Goal: Task Accomplishment & Management: Manage account settings

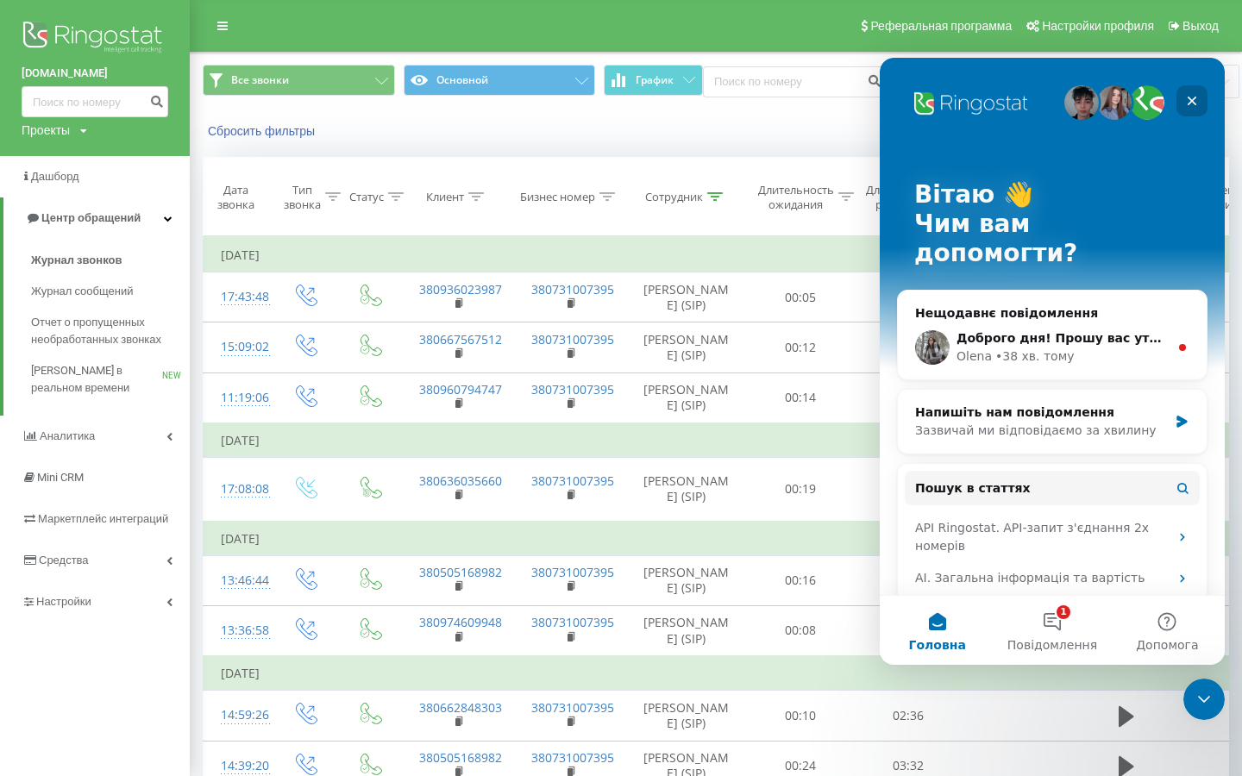
click at [1191, 105] on icon "Закрити" at bounding box center [1192, 101] width 14 height 14
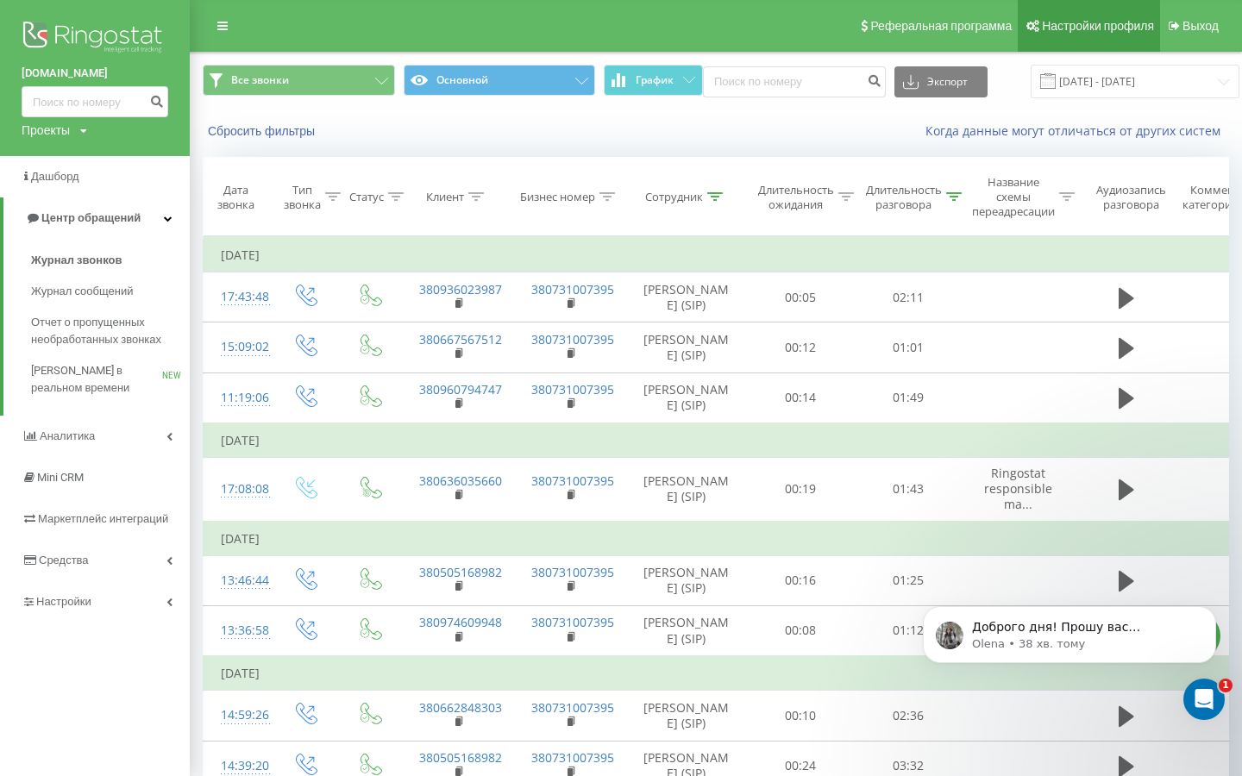
click at [1112, 32] on span "Настройки профиля" at bounding box center [1098, 26] width 112 height 14
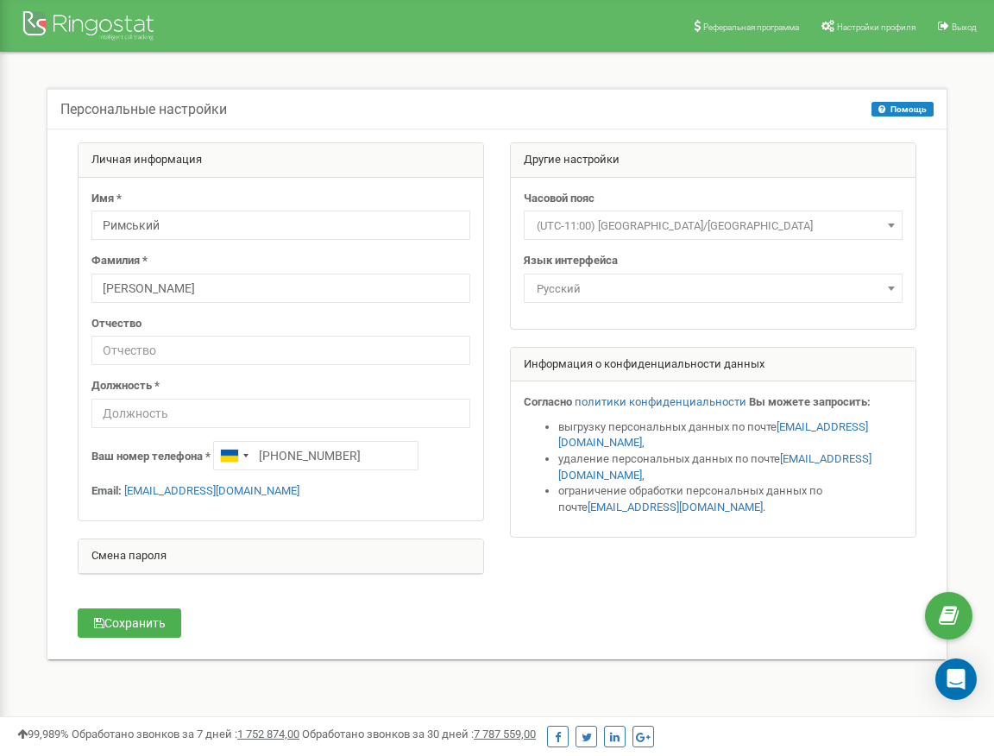
click at [675, 575] on div at bounding box center [497, 366] width 864 height 449
click at [869, 24] on span "Настройки профиля" at bounding box center [876, 26] width 79 height 9
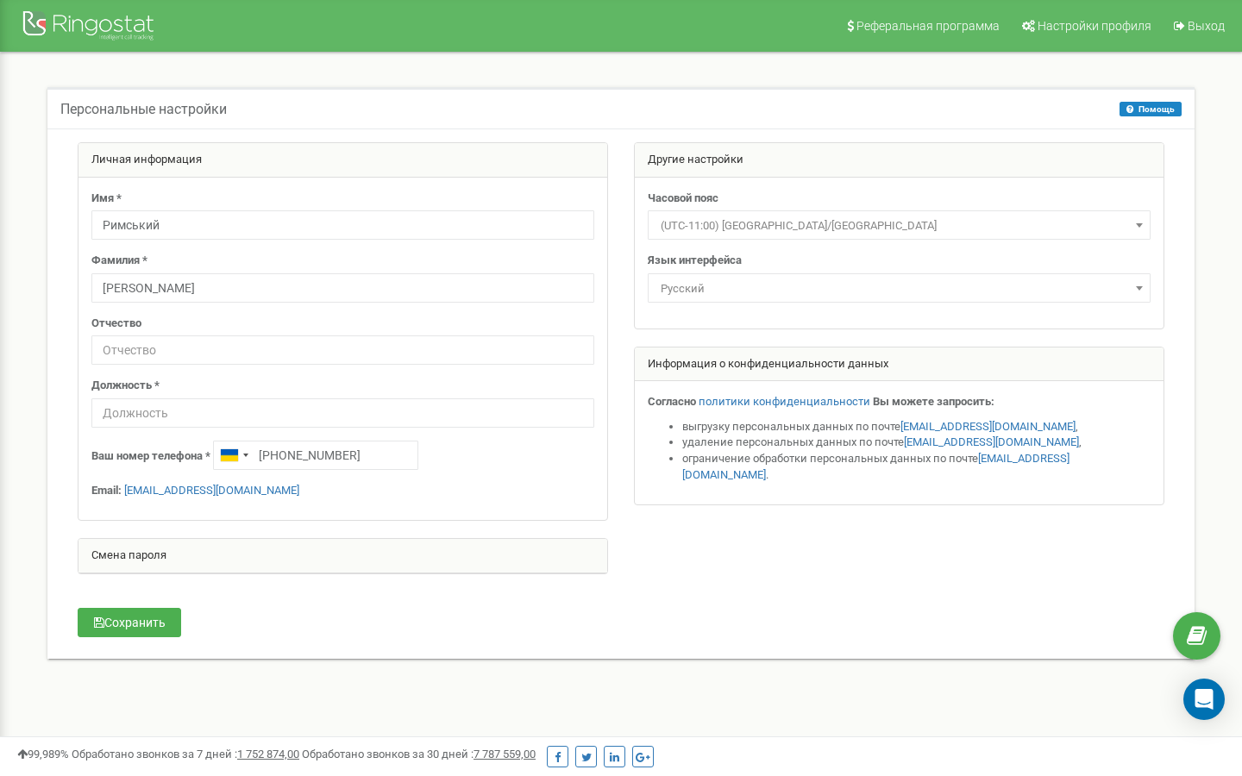
click at [806, 292] on span "Русский" at bounding box center [899, 289] width 491 height 24
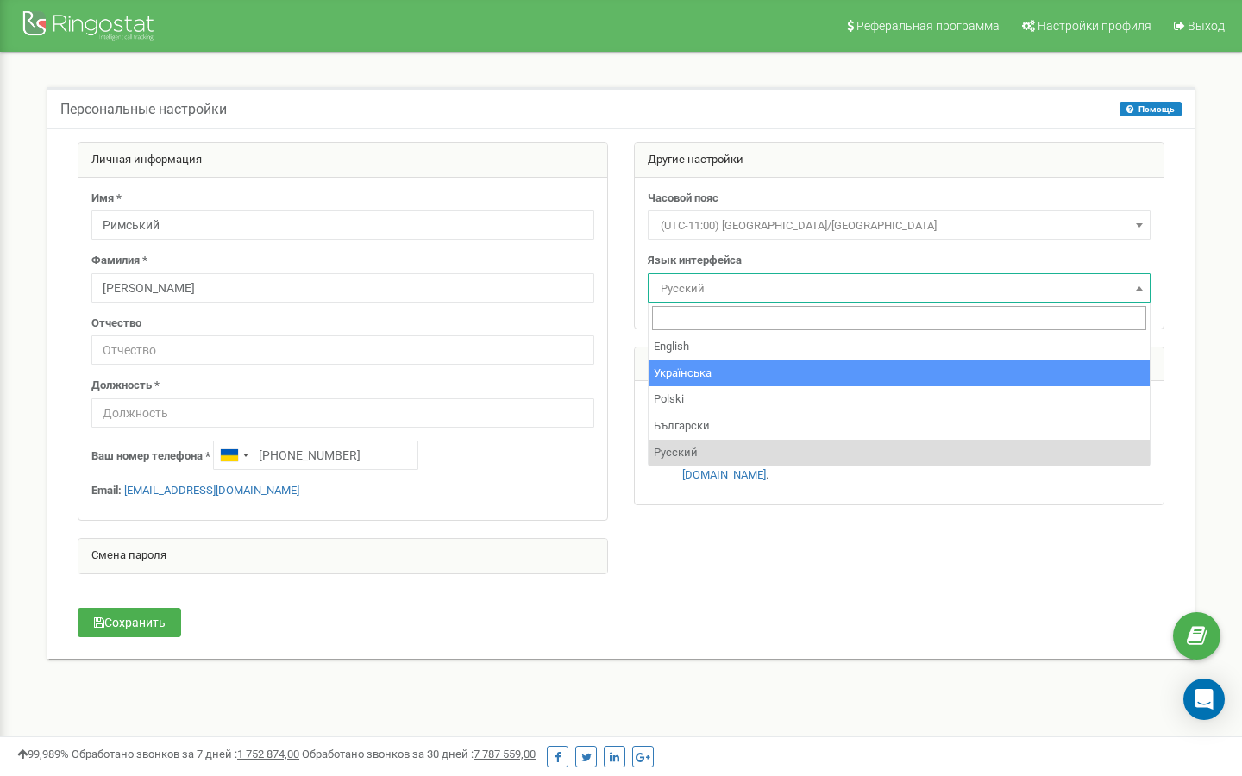
select select "ukr"
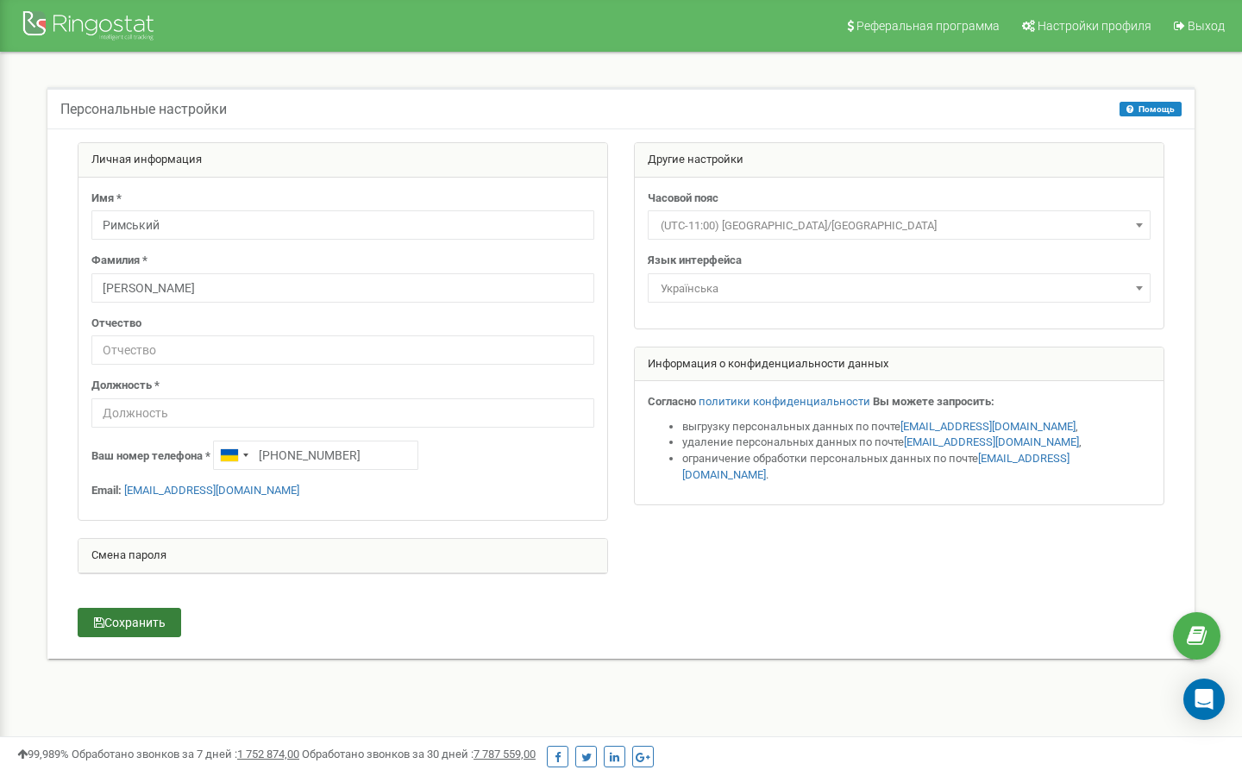
click at [137, 632] on button "Сохранить" at bounding box center [130, 622] width 104 height 29
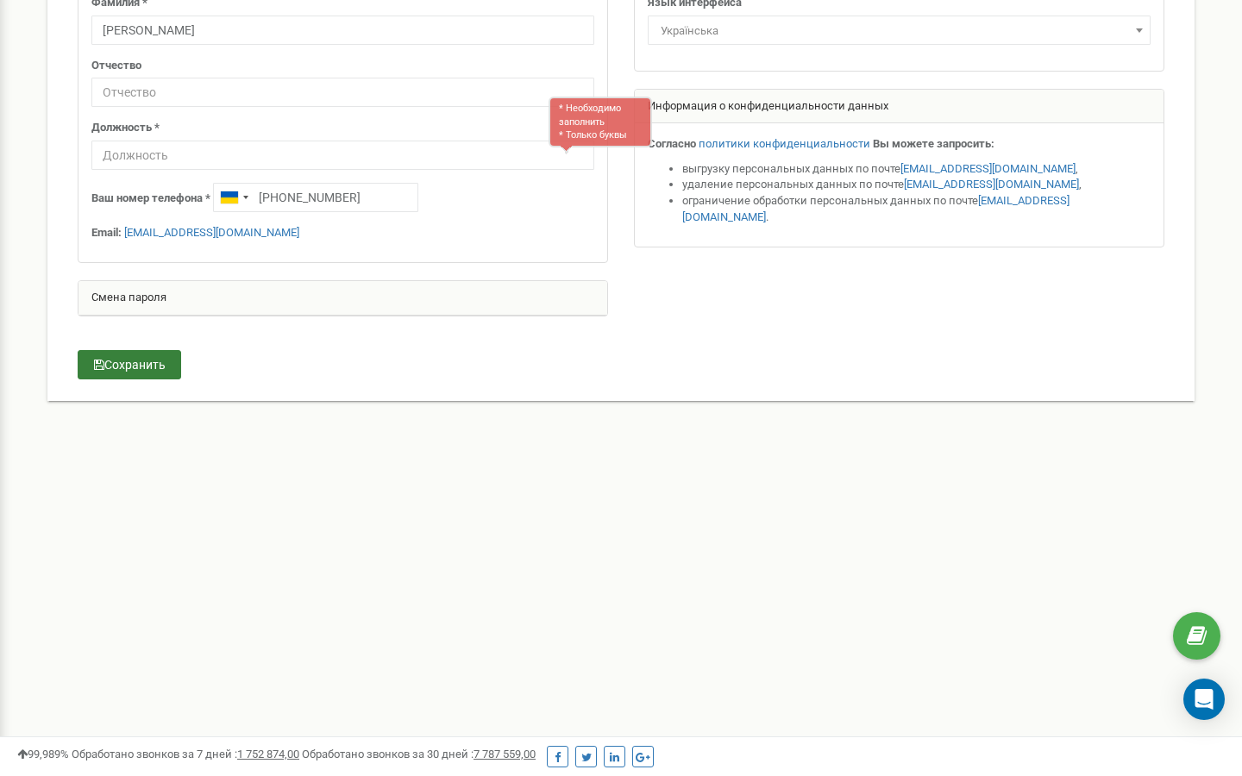
scroll to position [259, 0]
type input "СМО"
click at [142, 361] on button "Сохранить" at bounding box center [130, 363] width 104 height 29
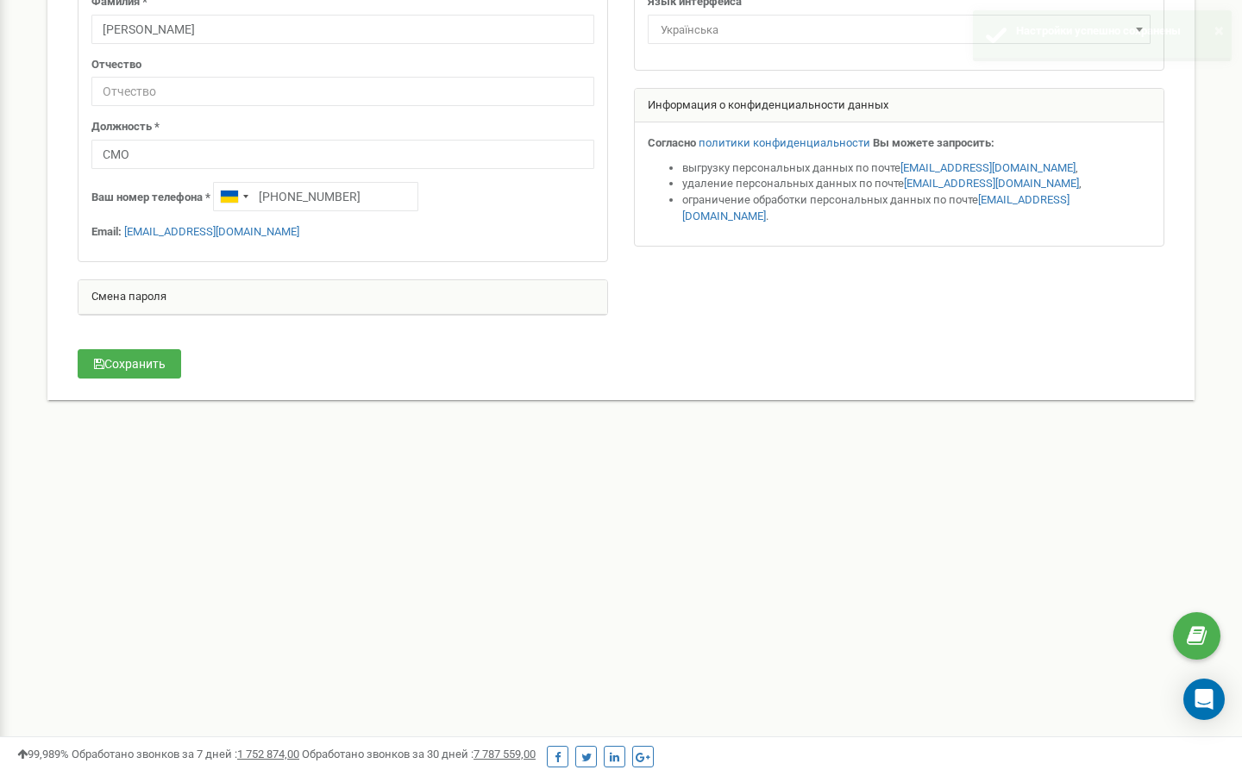
scroll to position [0, 0]
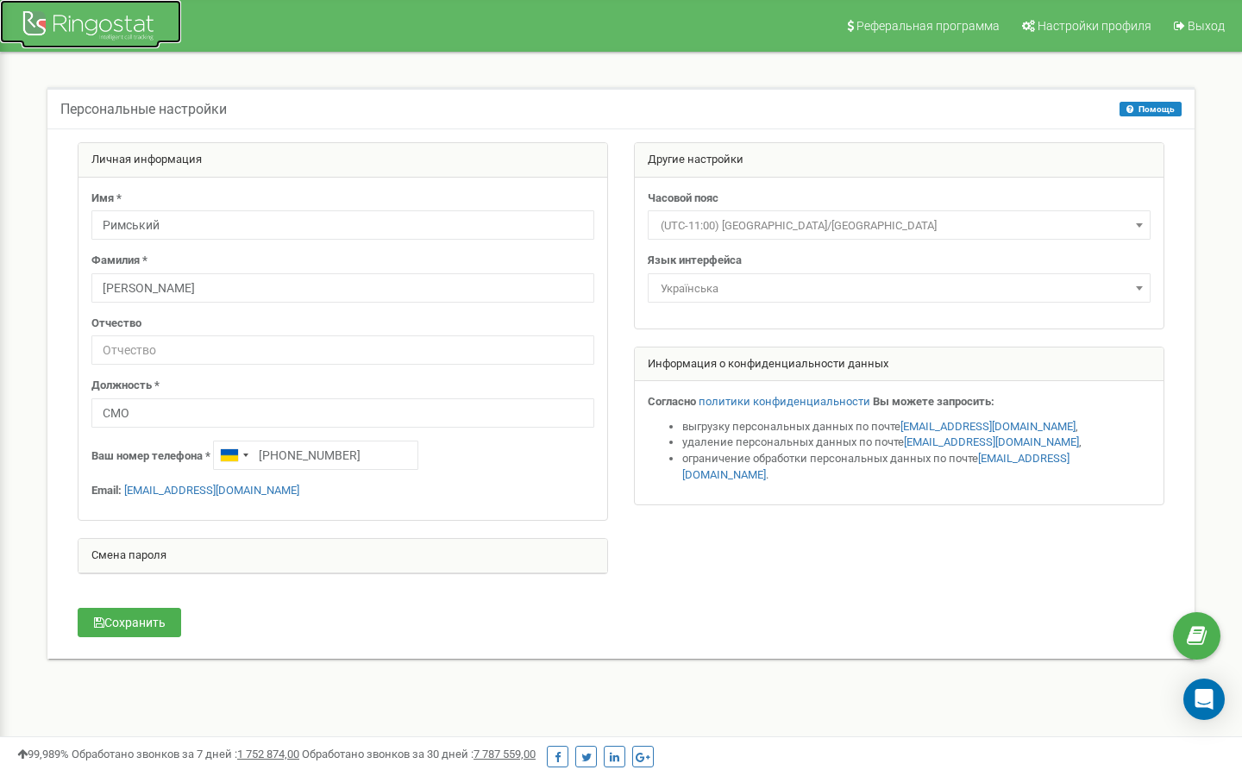
click at [36, 28] on div at bounding box center [91, 27] width 138 height 41
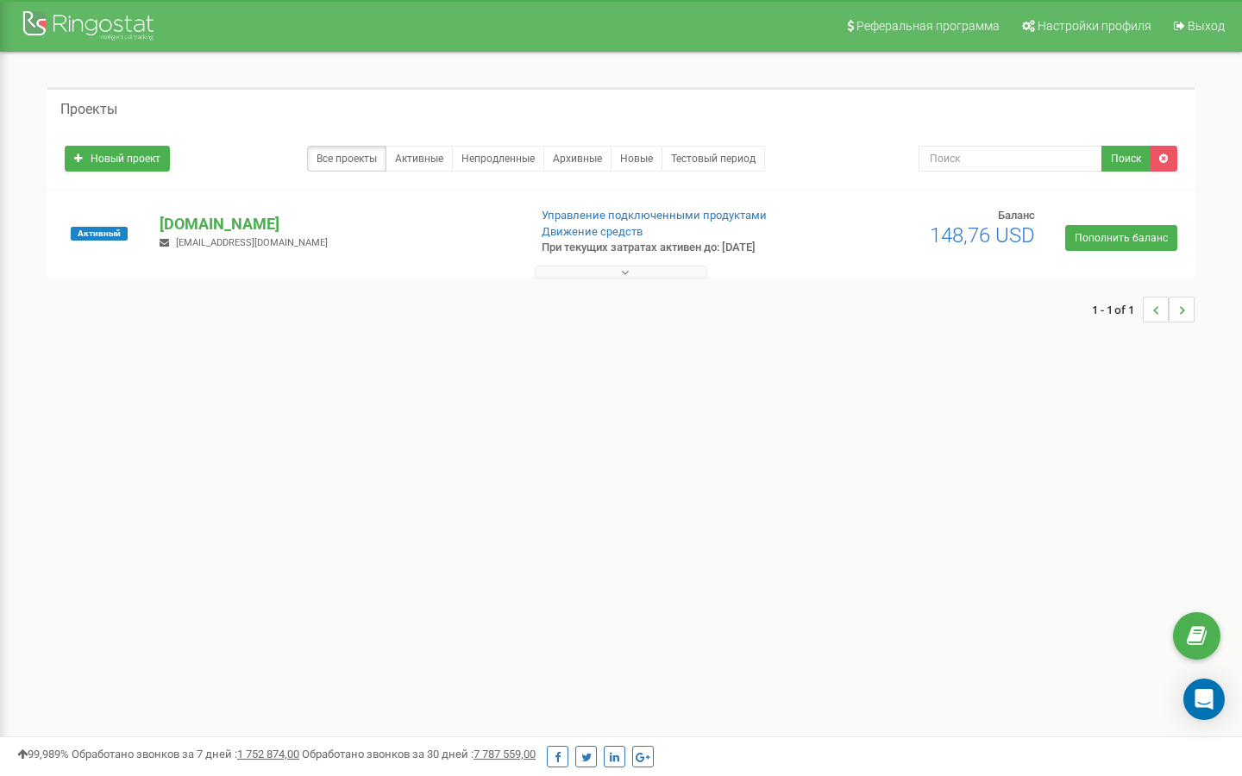
click at [580, 267] on button at bounding box center [621, 272] width 173 height 13
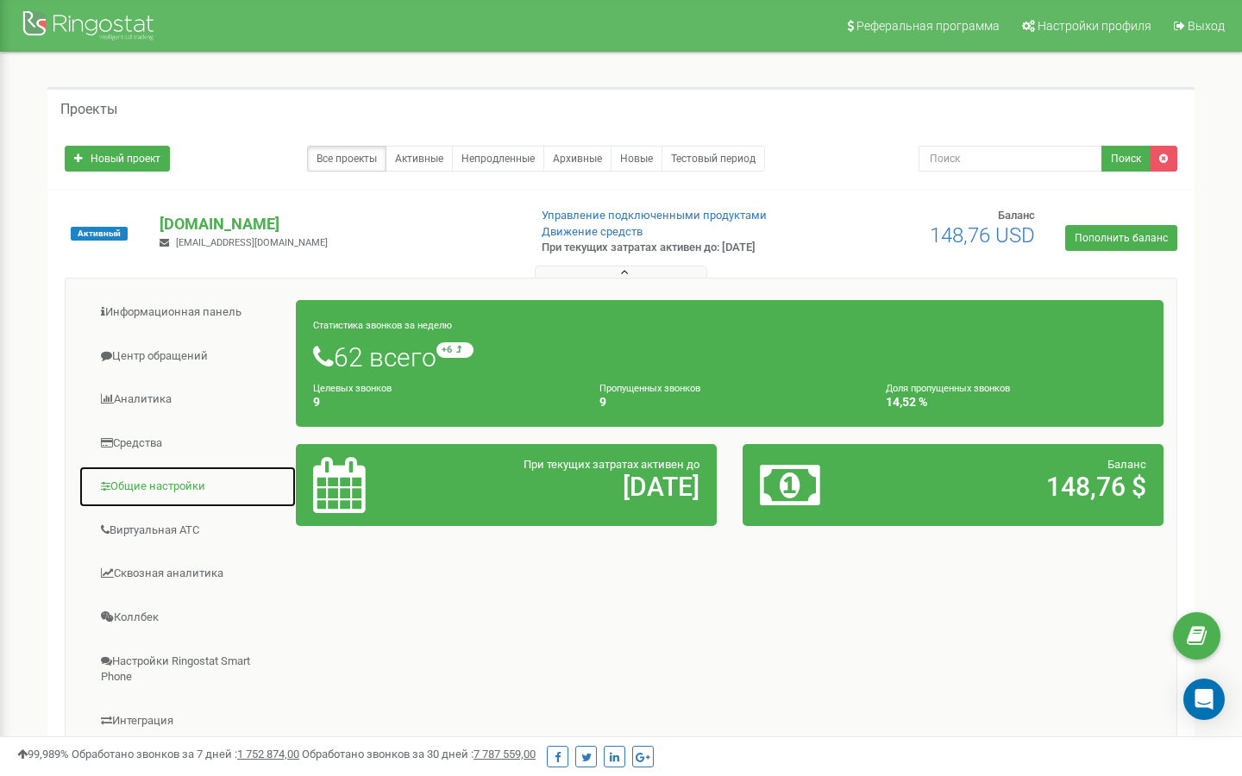
click at [161, 487] on link "Общие настройки" at bounding box center [188, 487] width 218 height 42
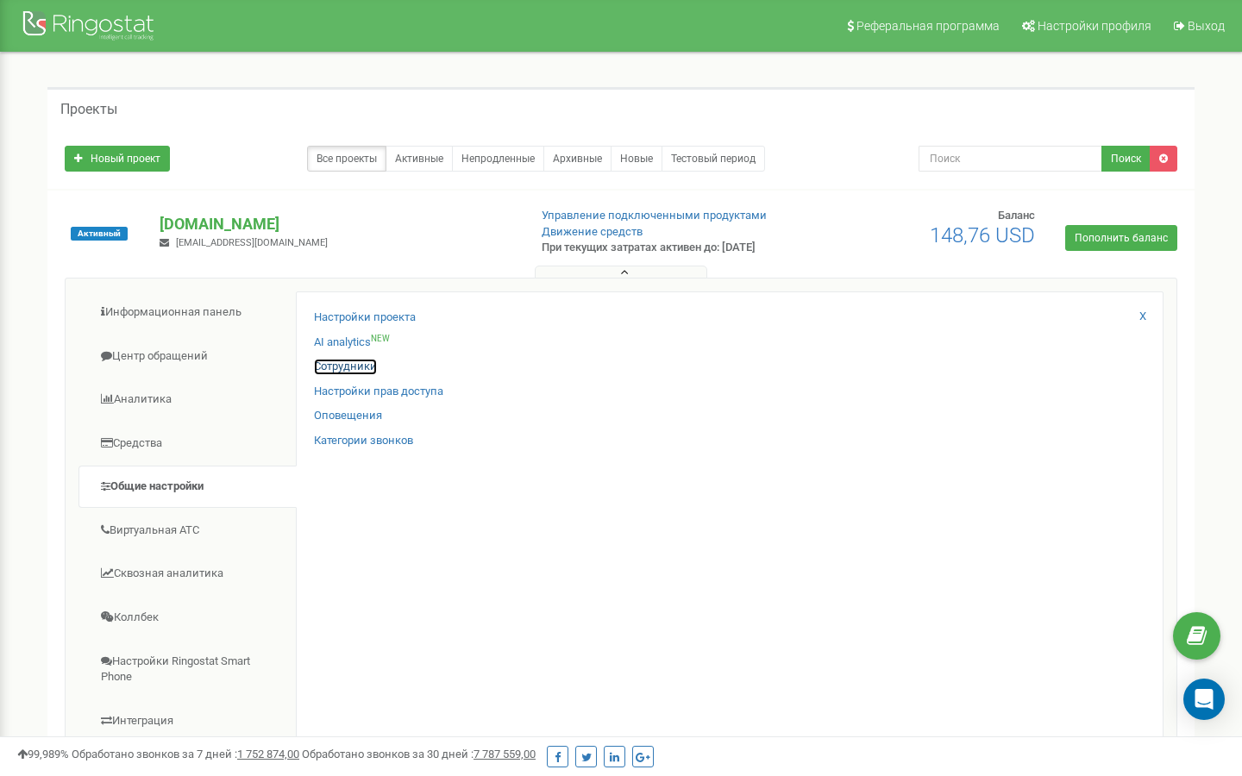
click at [330, 367] on link "Сотрудники" at bounding box center [345, 367] width 63 height 16
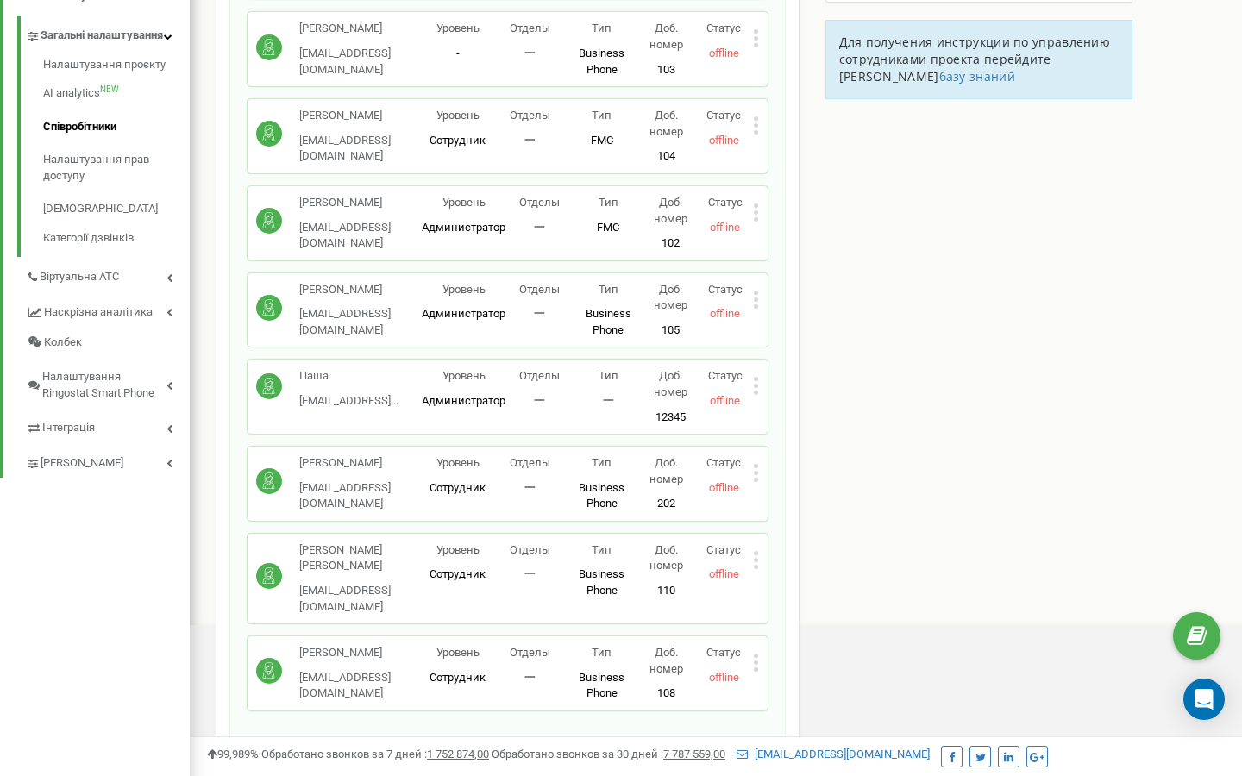
scroll to position [411, 0]
drag, startPoint x: 300, startPoint y: 619, endPoint x: 382, endPoint y: 620, distance: 82.0
click at [382, 644] on p "[PERSON_NAME]" at bounding box center [360, 652] width 122 height 16
copy p "[PERSON_NAME]"
drag, startPoint x: 299, startPoint y: 448, endPoint x: 390, endPoint y: 447, distance: 90.6
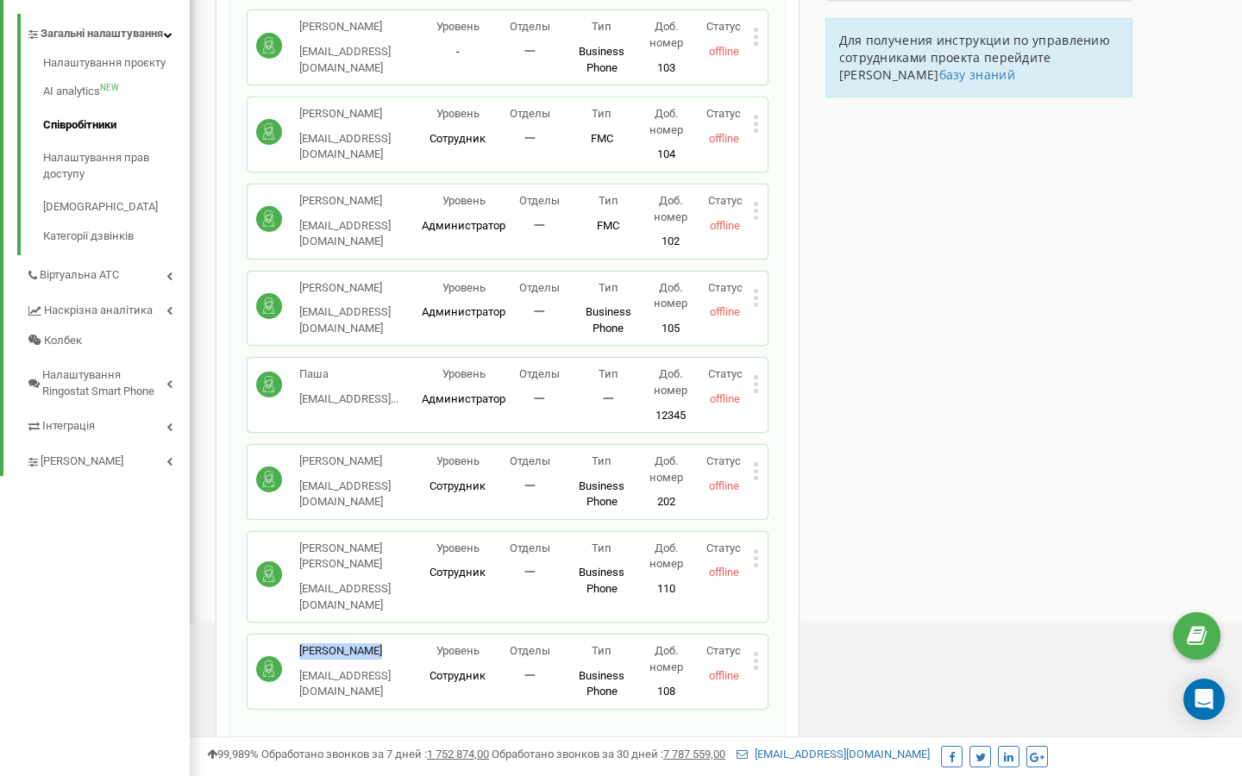
click at [390, 454] on div "[PERSON_NAME] [EMAIL_ADDRESS][DOMAIN_NAME]" at bounding box center [339, 482] width 166 height 57
copy p "[PERSON_NAME]"
